Goal: Check status

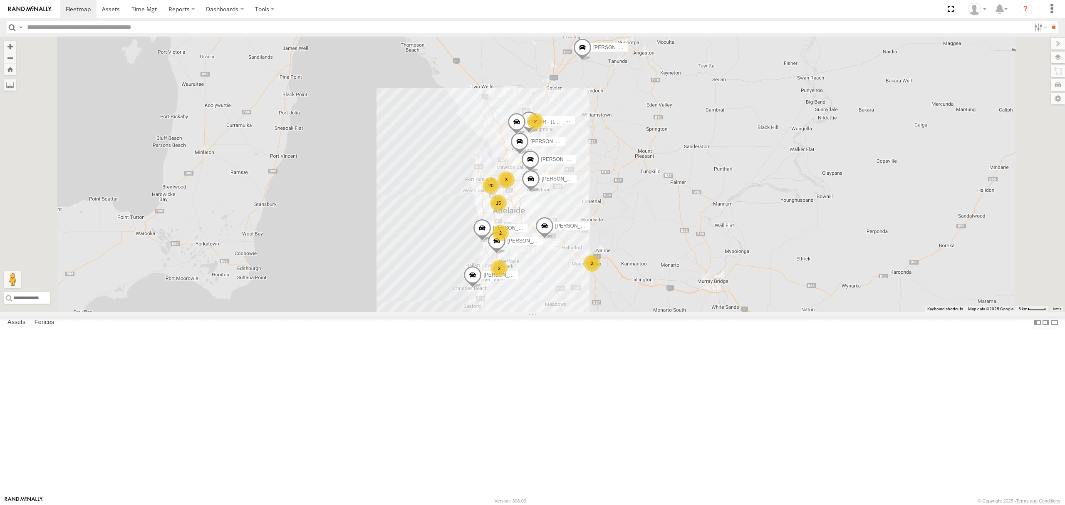
click at [0, 0] on div "16.7" at bounding box center [0, 0] width 0 height 0
click at [0, 0] on div "SB25LM - (6P HINO) R6" at bounding box center [0, 0] width 0 height 0
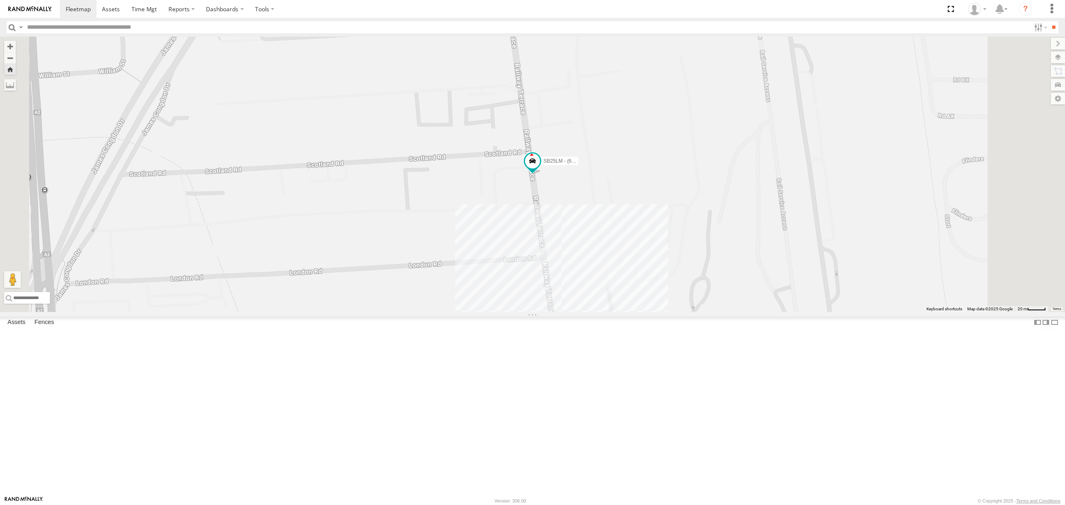
click at [0, 0] on div "SY71FR - (16P TRAILER) PM1 All Assets" at bounding box center [0, 0] width 0 height 0
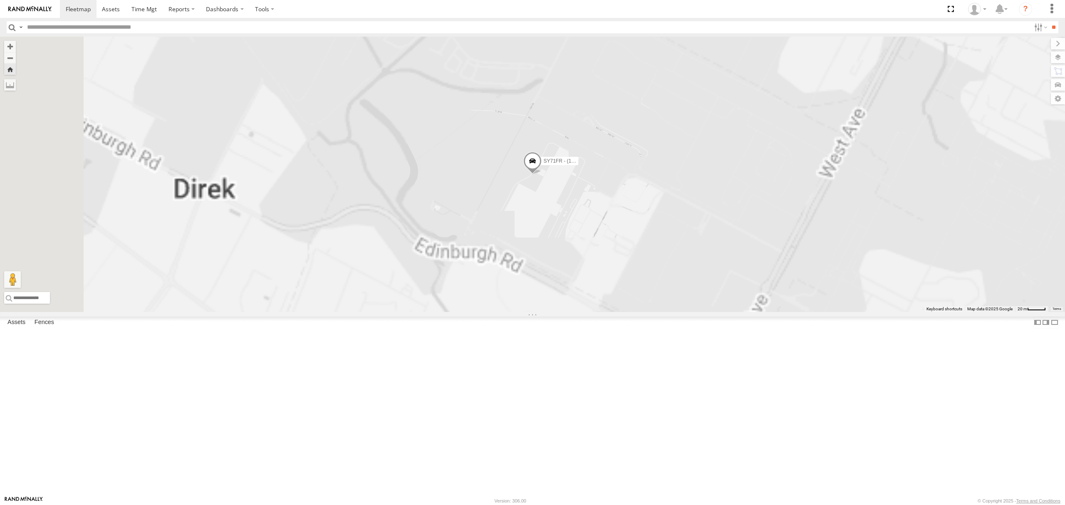
click at [0, 0] on div "6.6" at bounding box center [0, 0] width 0 height 0
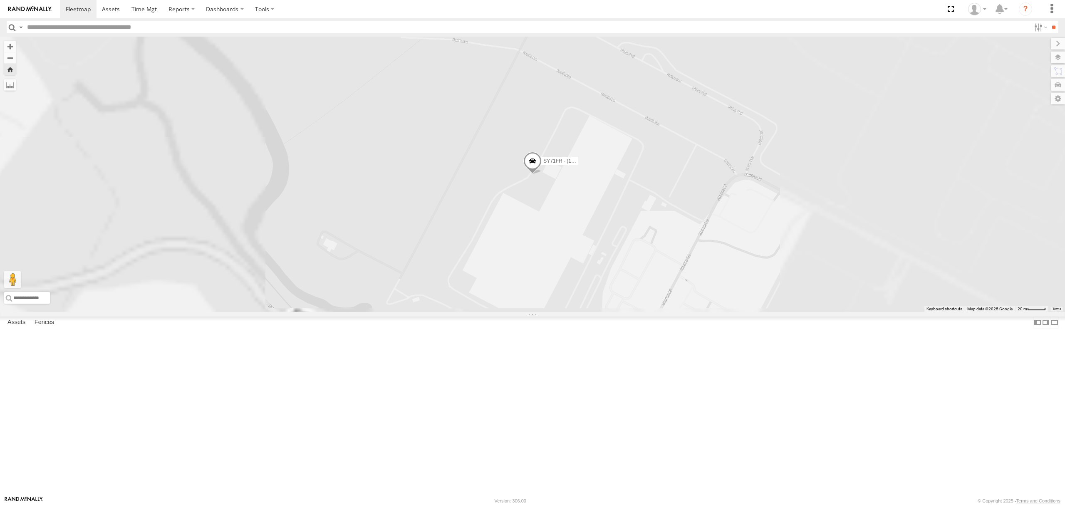
click at [0, 0] on div "15.2" at bounding box center [0, 0] width 0 height 0
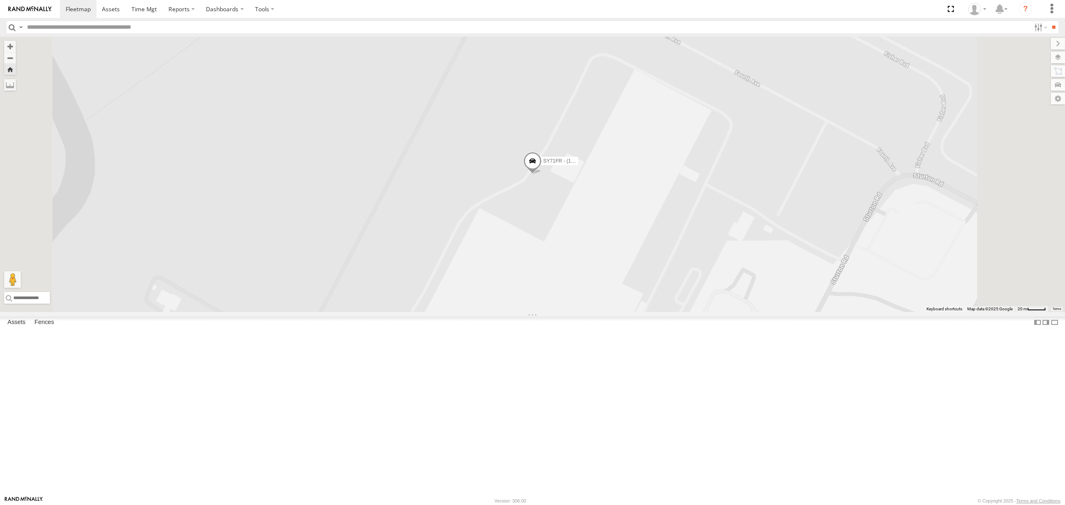
click at [0, 0] on div "SB26LM - (3P HINO) R7" at bounding box center [0, 0] width 0 height 0
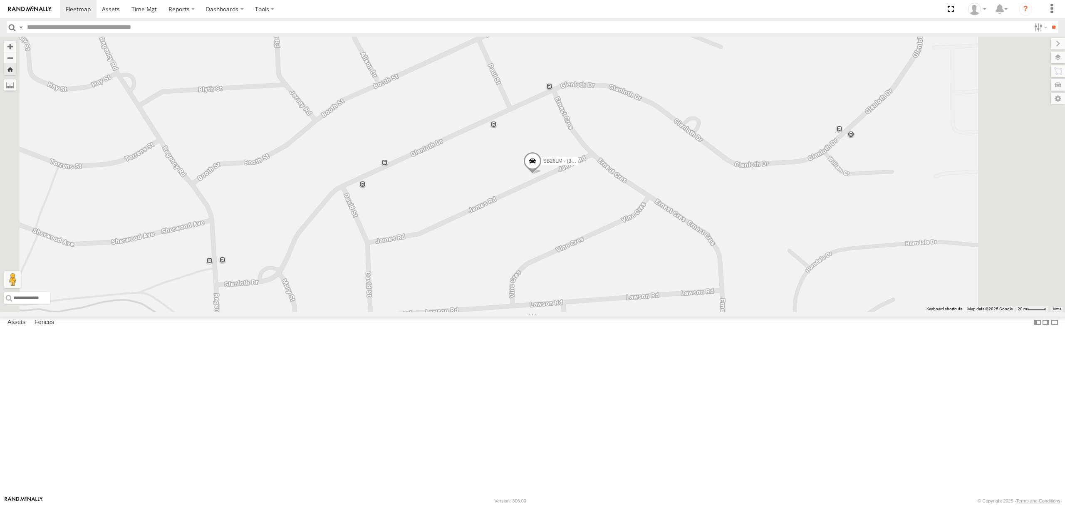
click at [0, 0] on div "15.3" at bounding box center [0, 0] width 0 height 0
click at [0, 0] on div "S254CLT - [PERSON_NAME] All Assets" at bounding box center [0, 0] width 0 height 0
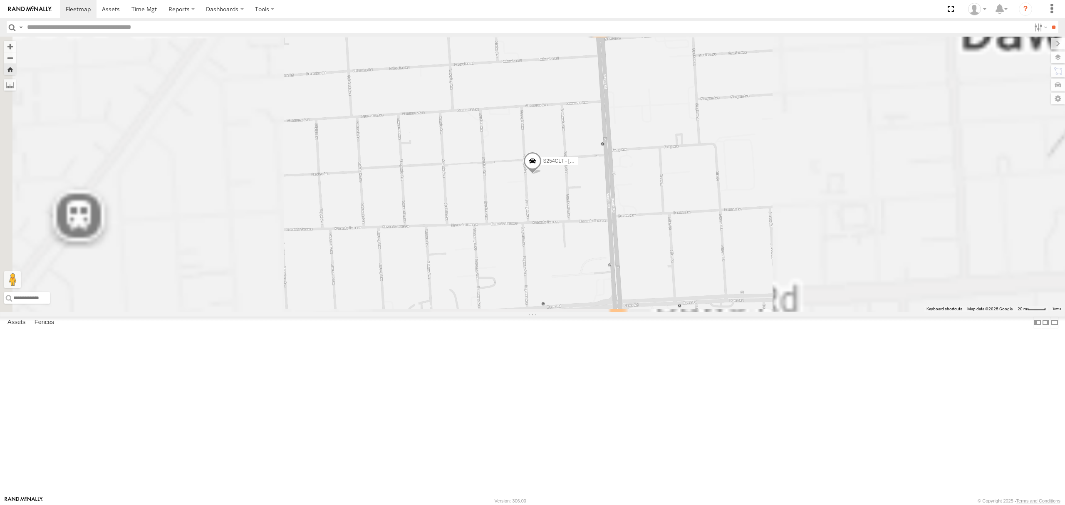
click at [0, 0] on div "S348CAH - [PERSON_NAME] All Assets Bacon St Hindmarsh -34.90934 138.56594 Video…" at bounding box center [0, 0] width 0 height 0
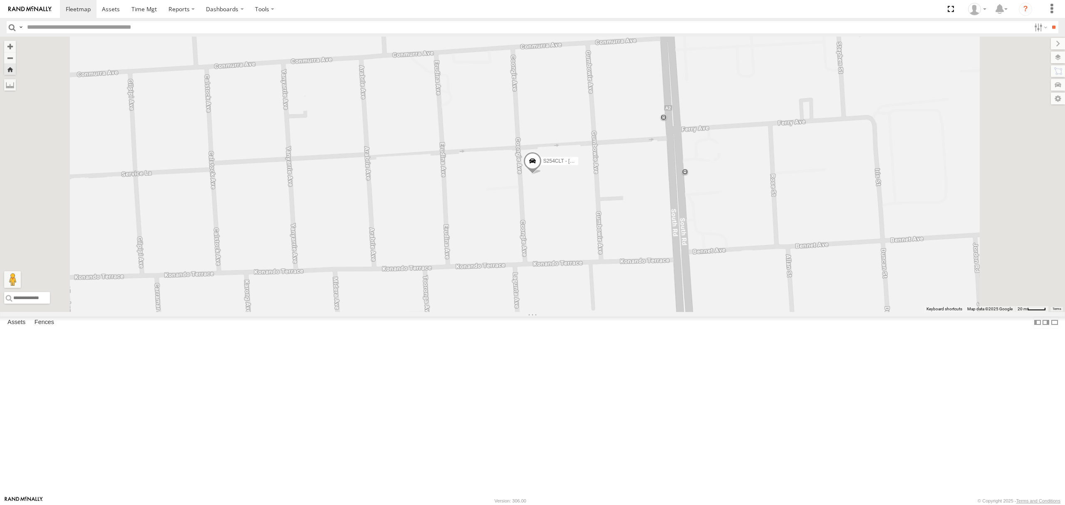
click at [0, 0] on div "All Assets" at bounding box center [0, 0] width 0 height 0
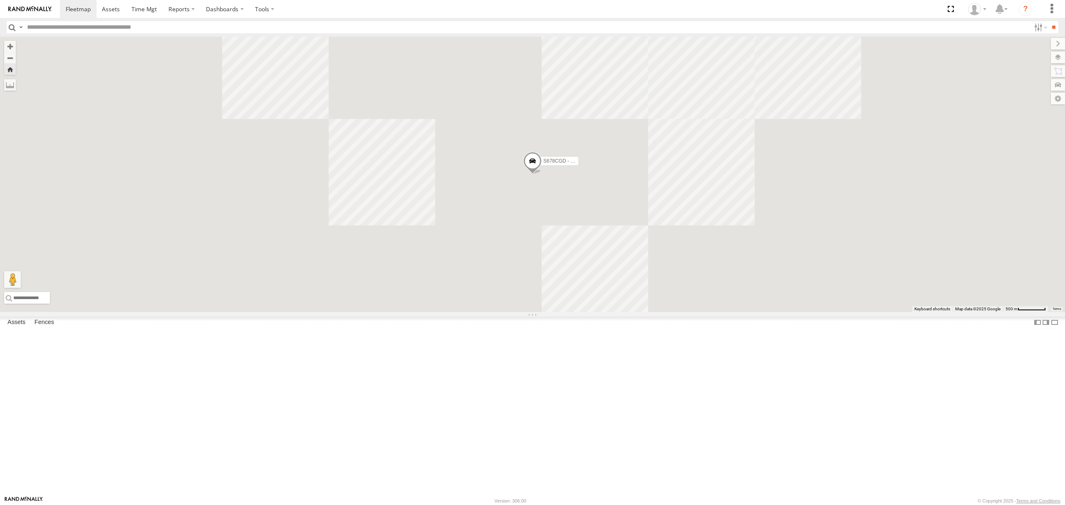
click at [0, 0] on div "SB26LM - (3P HINO) R7 All Assets" at bounding box center [0, 0] width 0 height 0
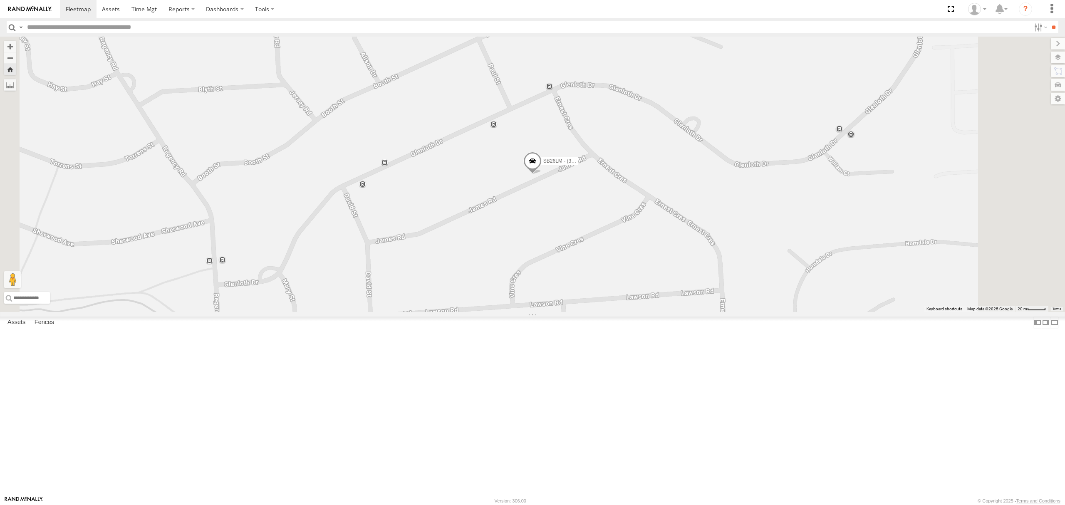
click at [0, 0] on div "All Assets" at bounding box center [0, 0] width 0 height 0
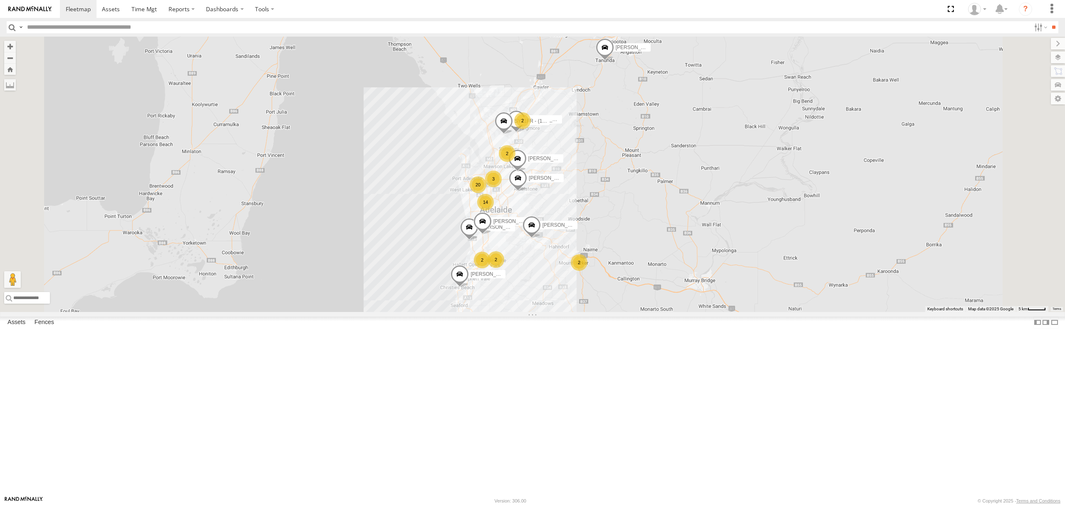
click at [0, 0] on div "All Assets" at bounding box center [0, 0] width 0 height 0
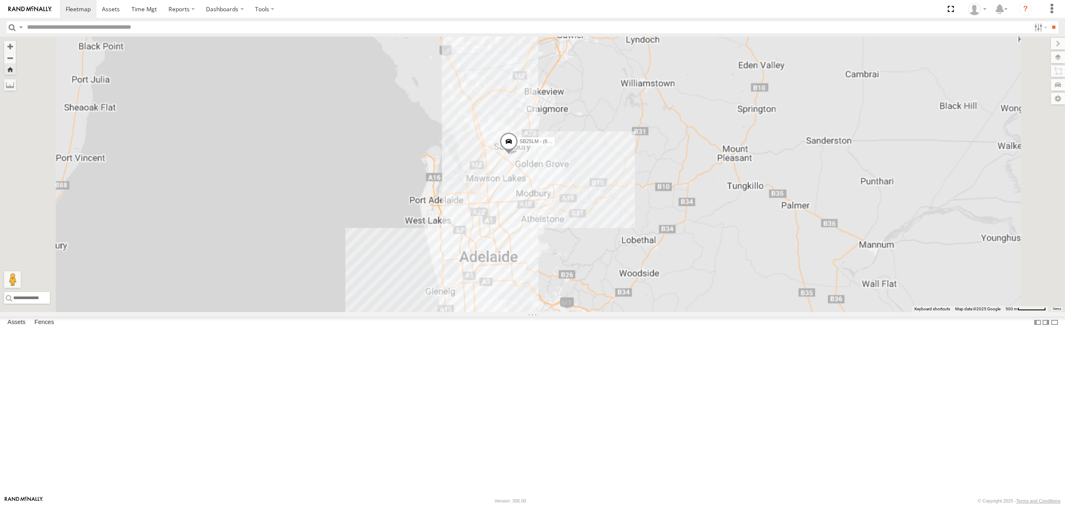
click at [0, 0] on div "-4.3" at bounding box center [0, 0] width 0 height 0
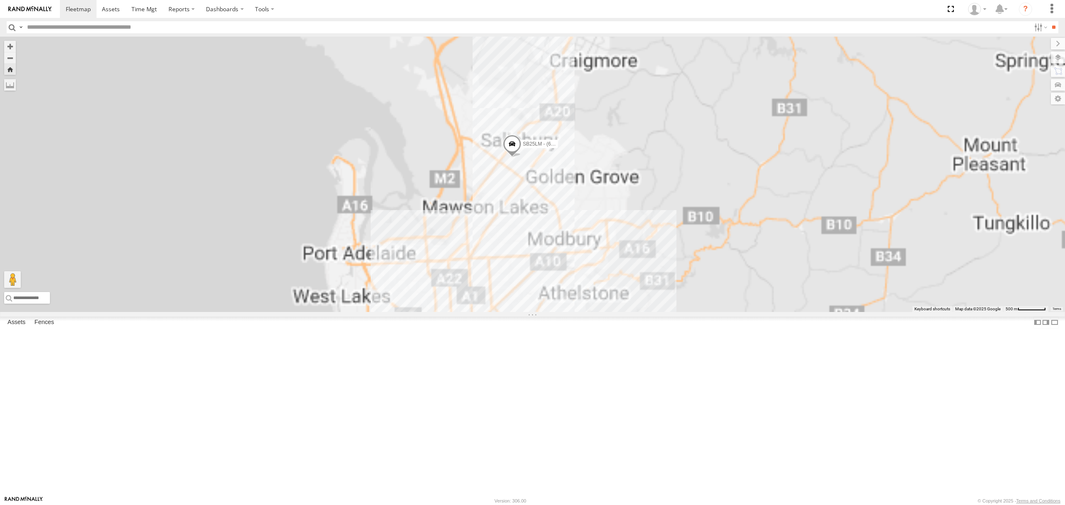
click at [0, 0] on div "All Assets" at bounding box center [0, 0] width 0 height 0
